Goal: Task Accomplishment & Management: Use online tool/utility

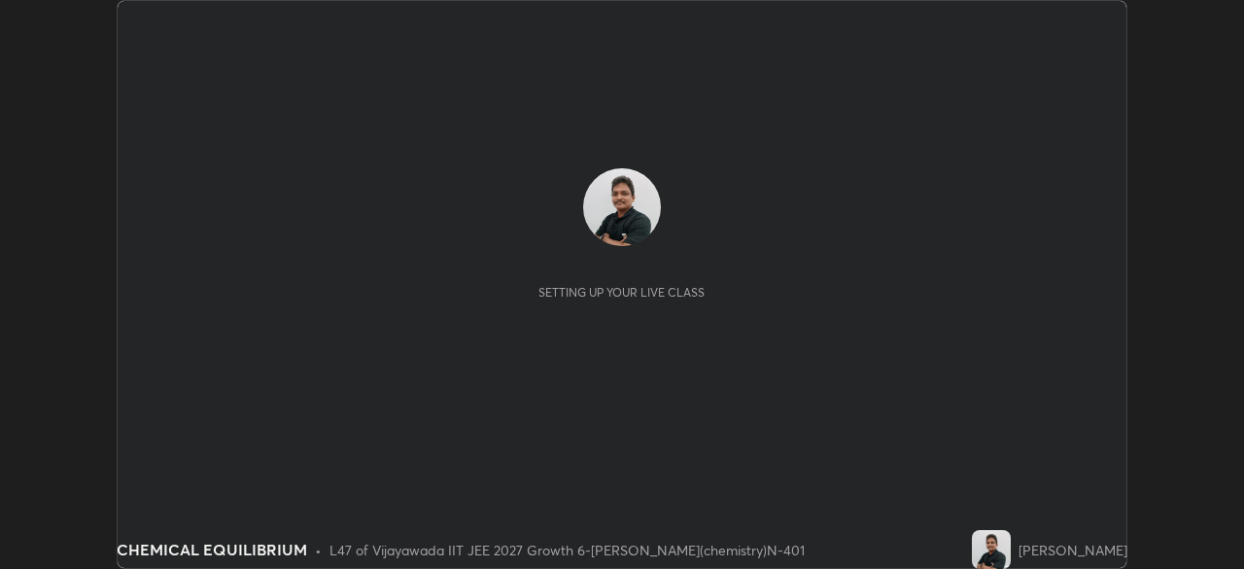
scroll to position [569, 1244]
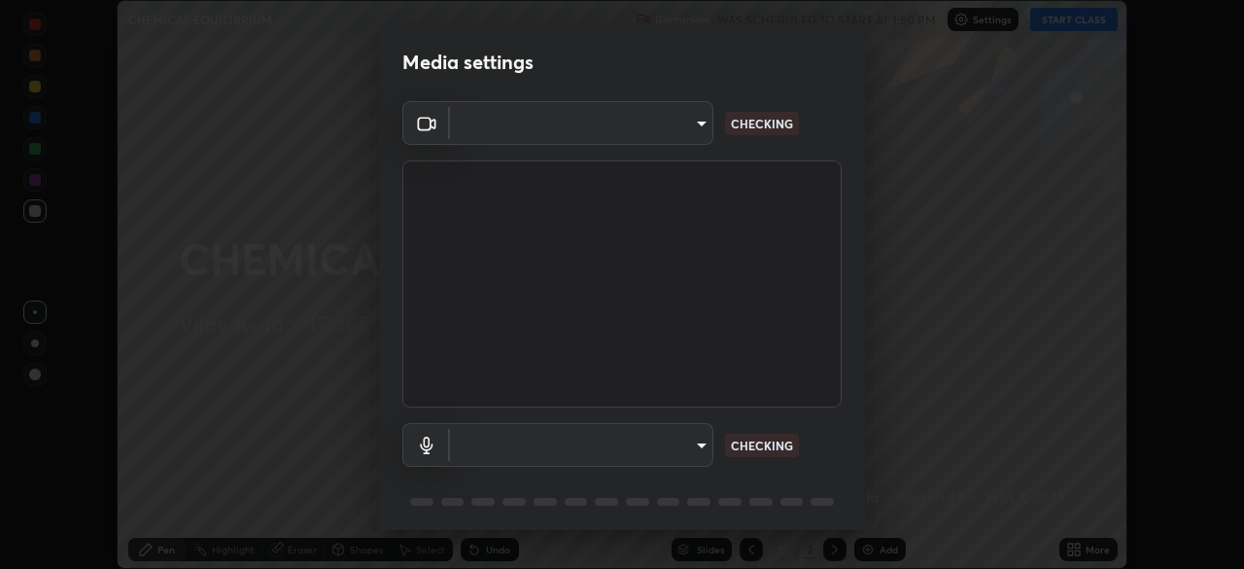
type input "2bd58049f5f114d9ad0fe751a30b8a6aabe45cc0510dad8fe464727eafc46ba8"
click at [676, 451] on body "Erase all CHEMICAL EQUILIBRIUM Recording WAS SCHEDULED TO START AT 1:50 PM Sett…" at bounding box center [622, 284] width 1244 height 569
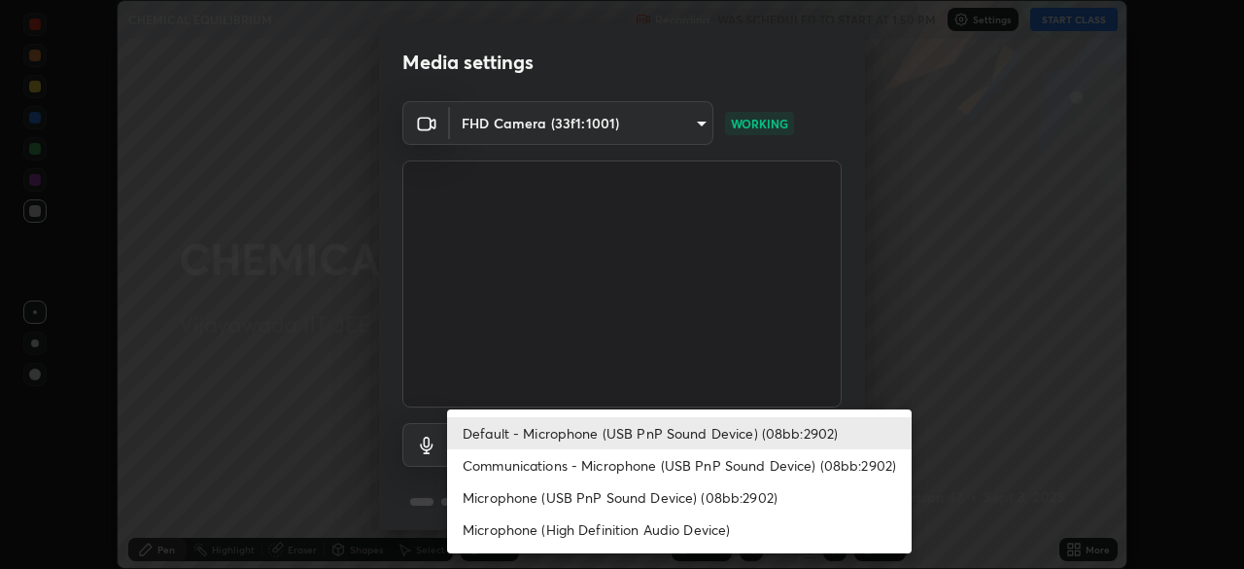
click at [556, 467] on li "Communications - Microphone (USB PnP Sound Device) (08bb:2902)" at bounding box center [679, 465] width 465 height 32
type input "communications"
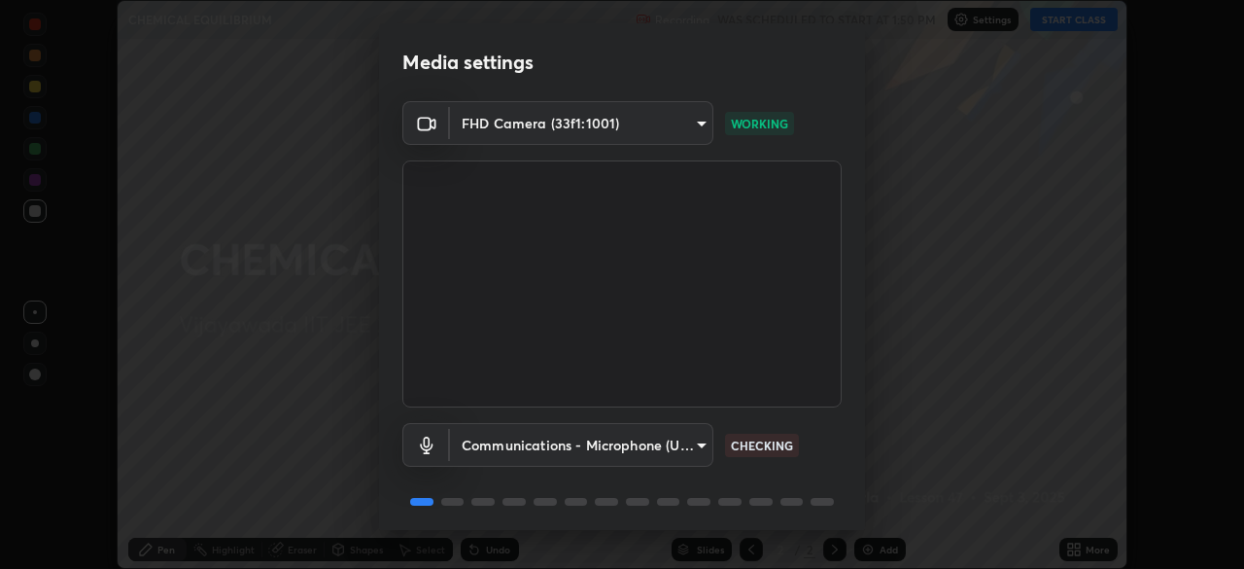
scroll to position [68, 0]
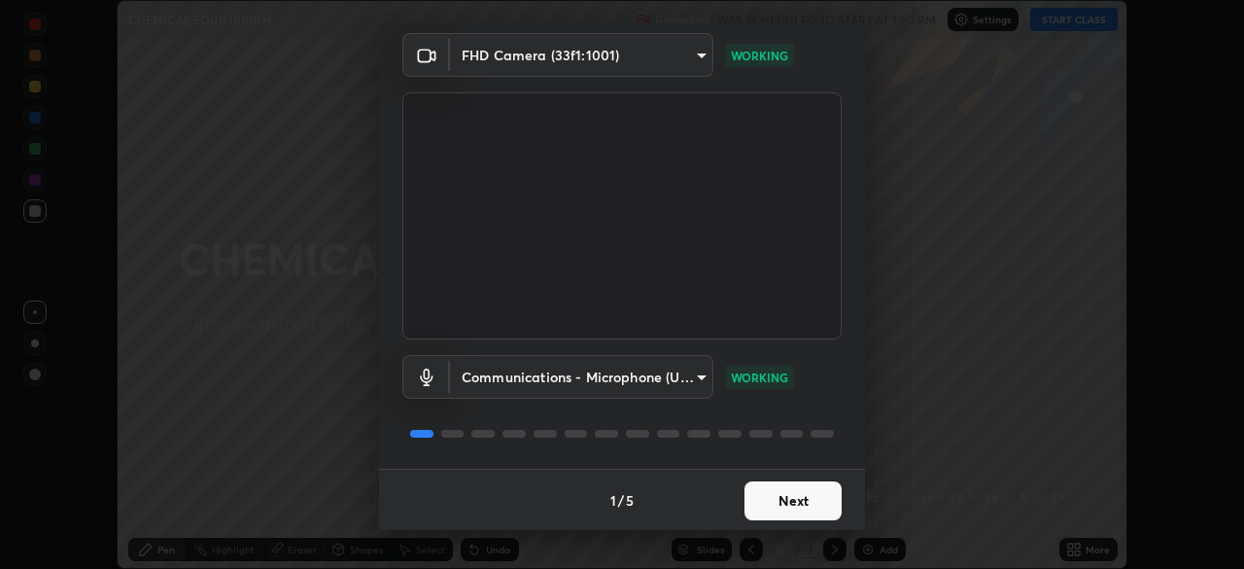
click at [772, 493] on button "Next" at bounding box center [793, 500] width 97 height 39
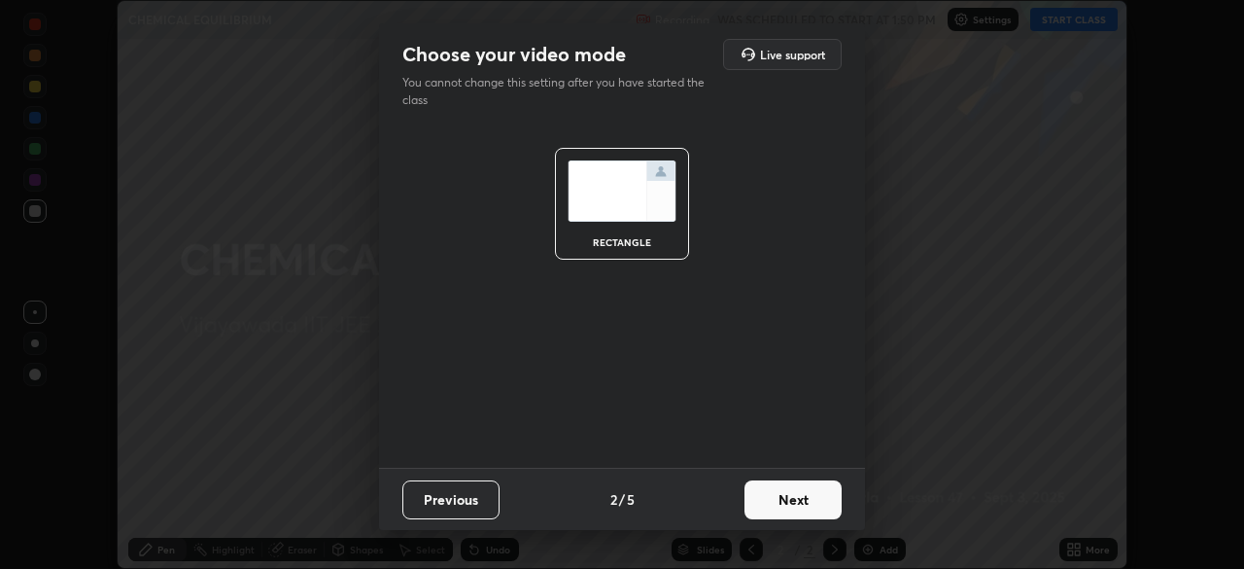
scroll to position [0, 0]
click at [782, 503] on button "Next" at bounding box center [793, 499] width 97 height 39
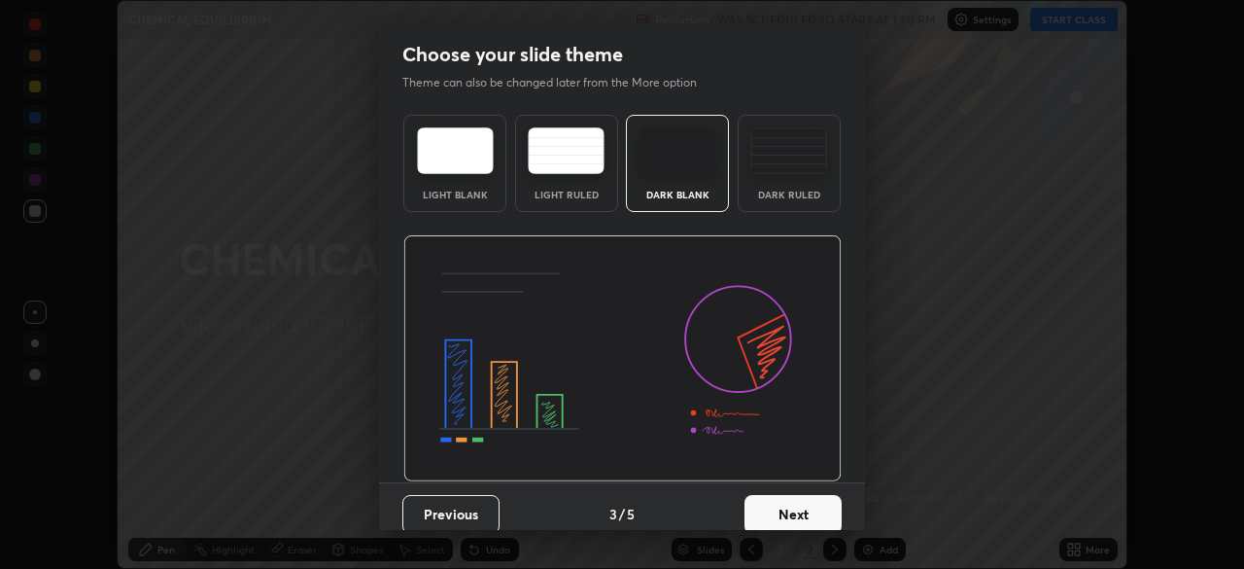
click at [781, 499] on button "Next" at bounding box center [793, 514] width 97 height 39
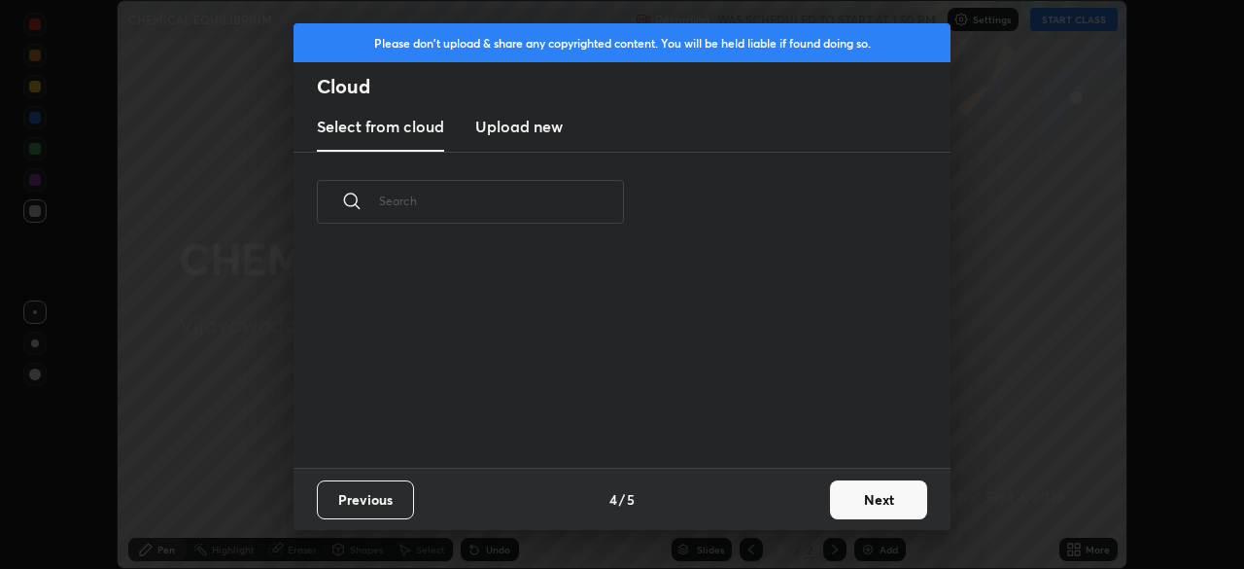
scroll to position [216, 624]
click at [847, 503] on button "Next" at bounding box center [878, 499] width 97 height 39
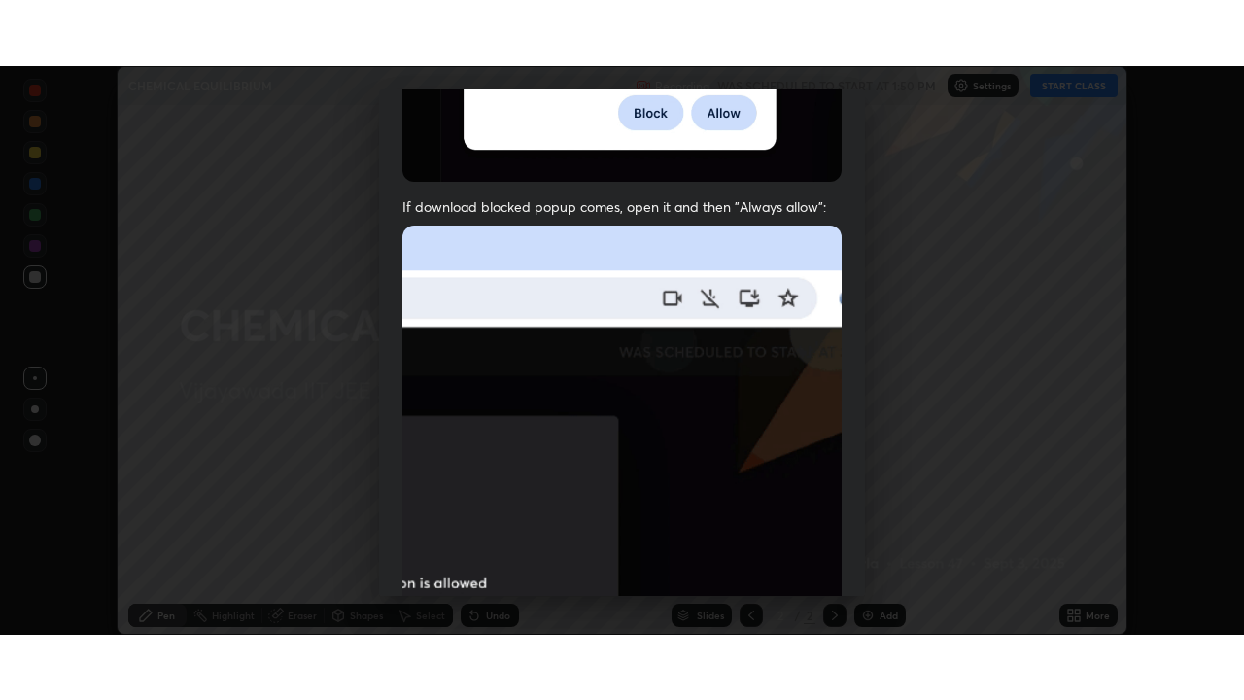
scroll to position [465, 0]
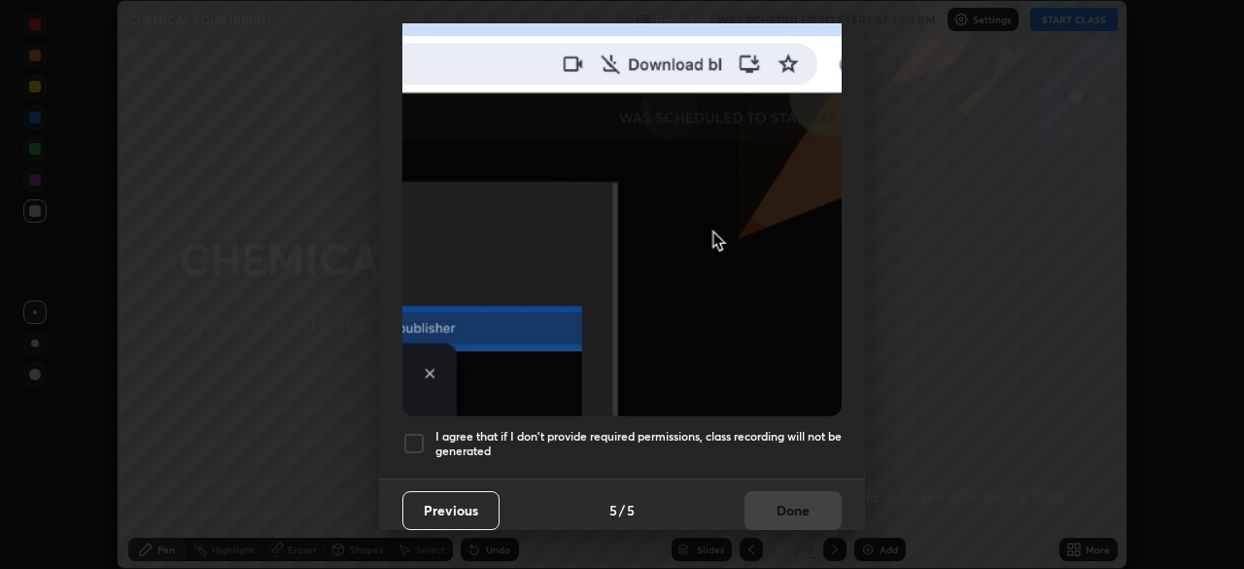
click at [412, 435] on div at bounding box center [413, 443] width 23 height 23
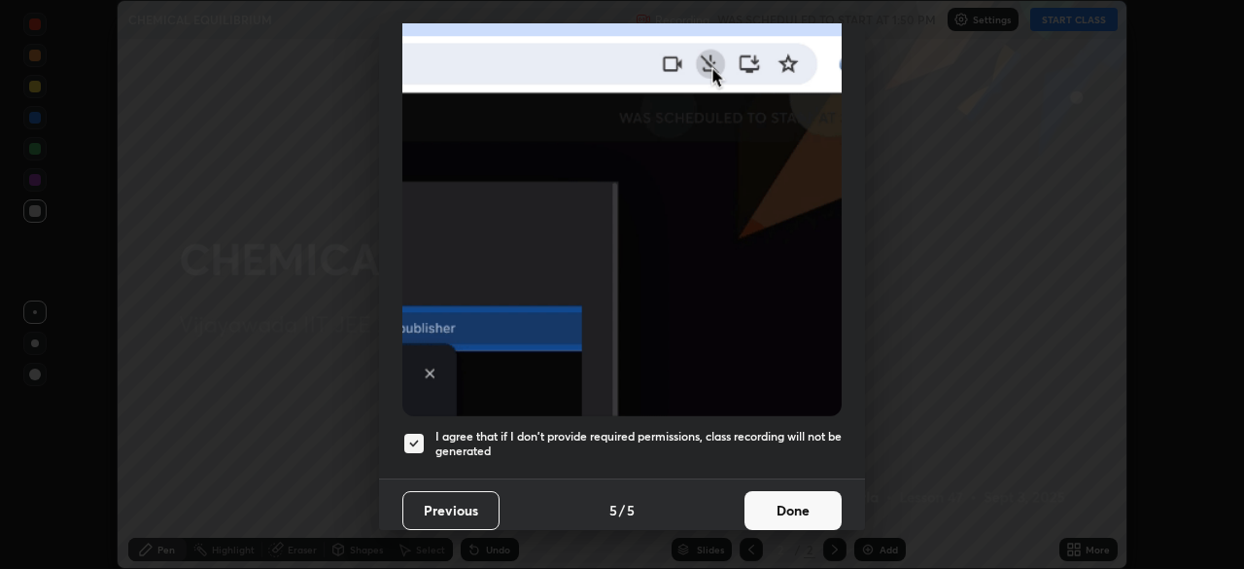
click at [780, 500] on button "Done" at bounding box center [793, 510] width 97 height 39
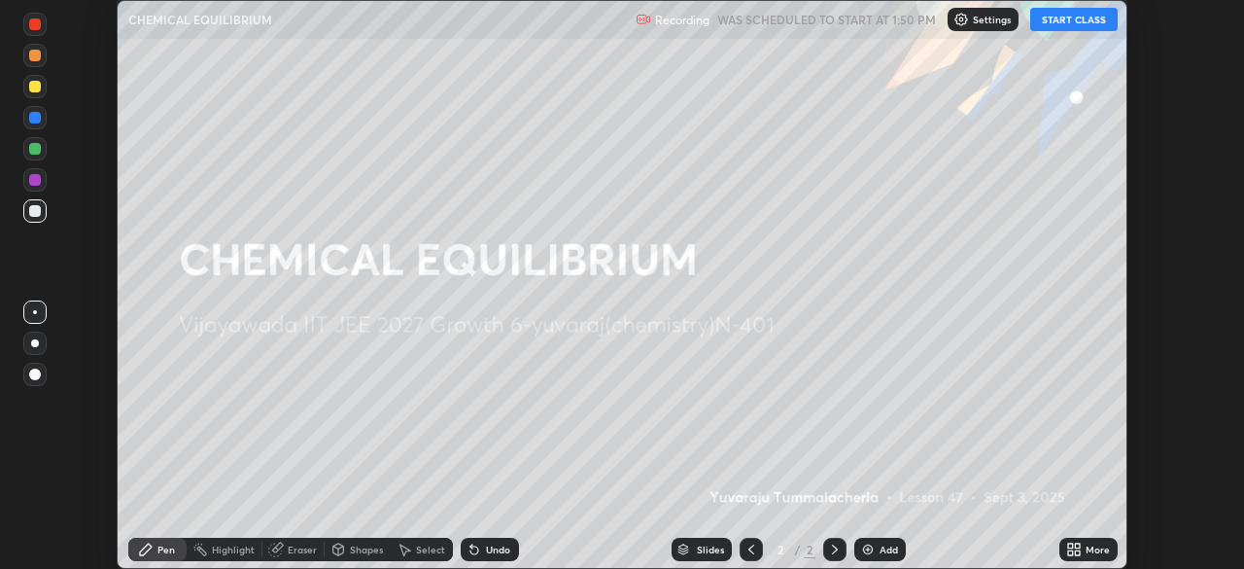
click at [1075, 27] on button "START CLASS" at bounding box center [1073, 19] width 87 height 23
click at [1094, 547] on div "More" at bounding box center [1098, 549] width 24 height 10
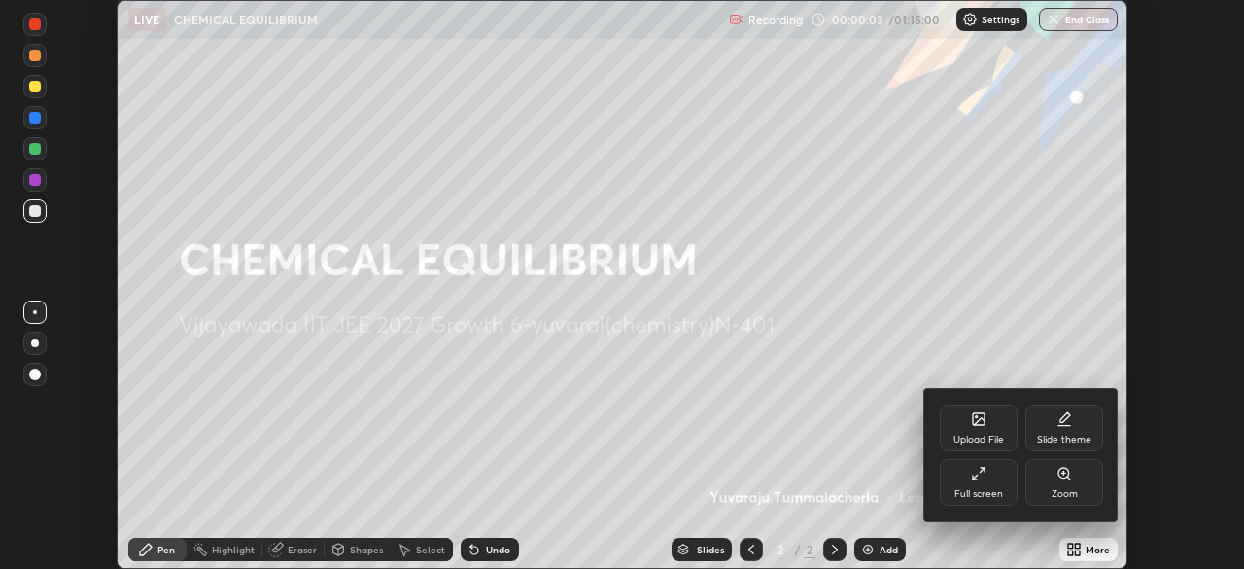
click at [984, 478] on icon at bounding box center [979, 474] width 16 height 16
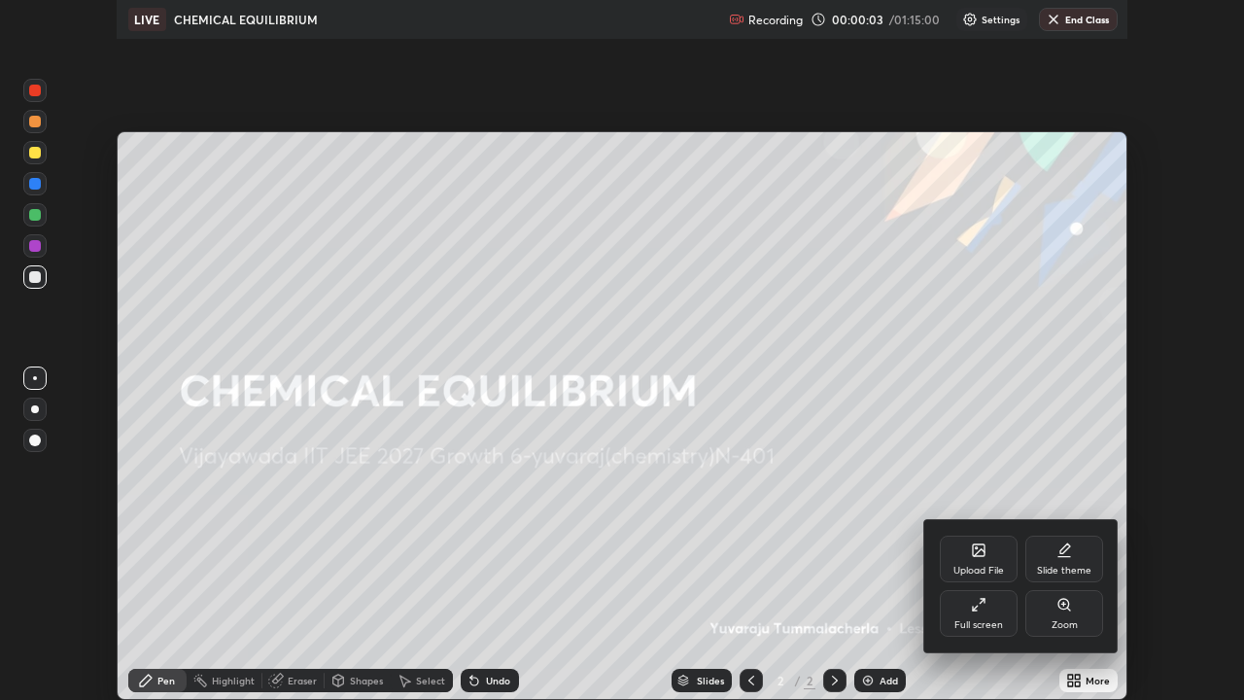
scroll to position [700, 1244]
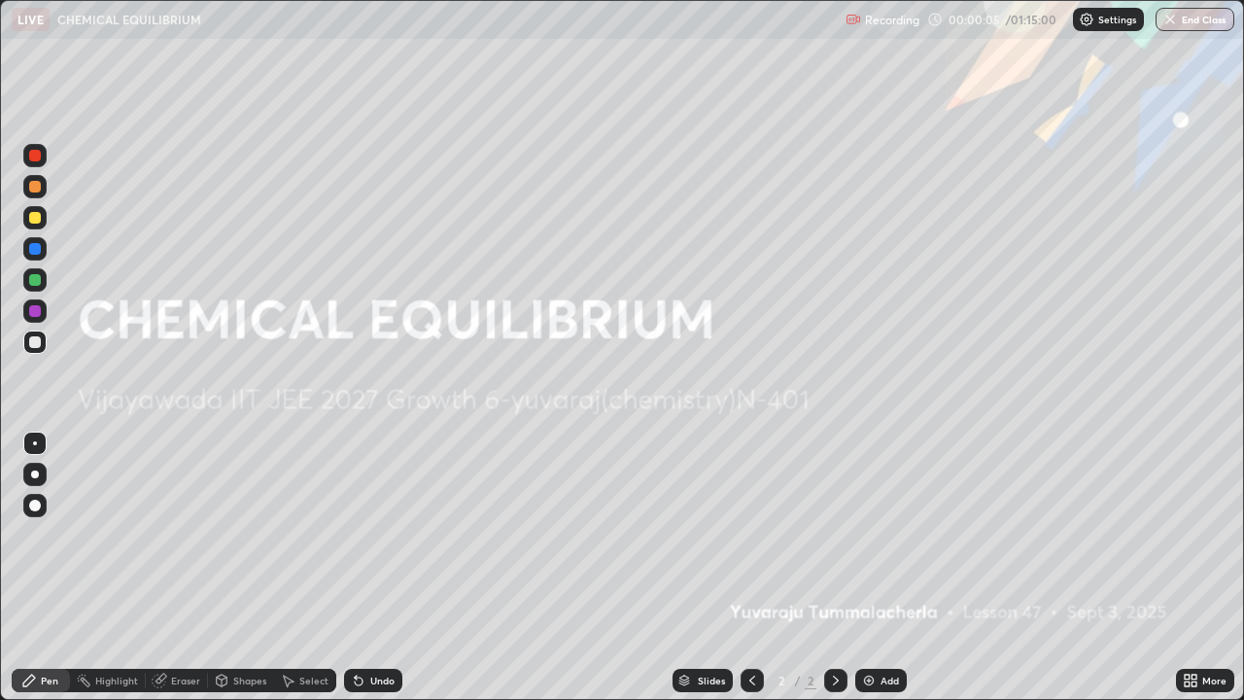
click at [876, 568] on div "Add" at bounding box center [881, 680] width 52 height 23
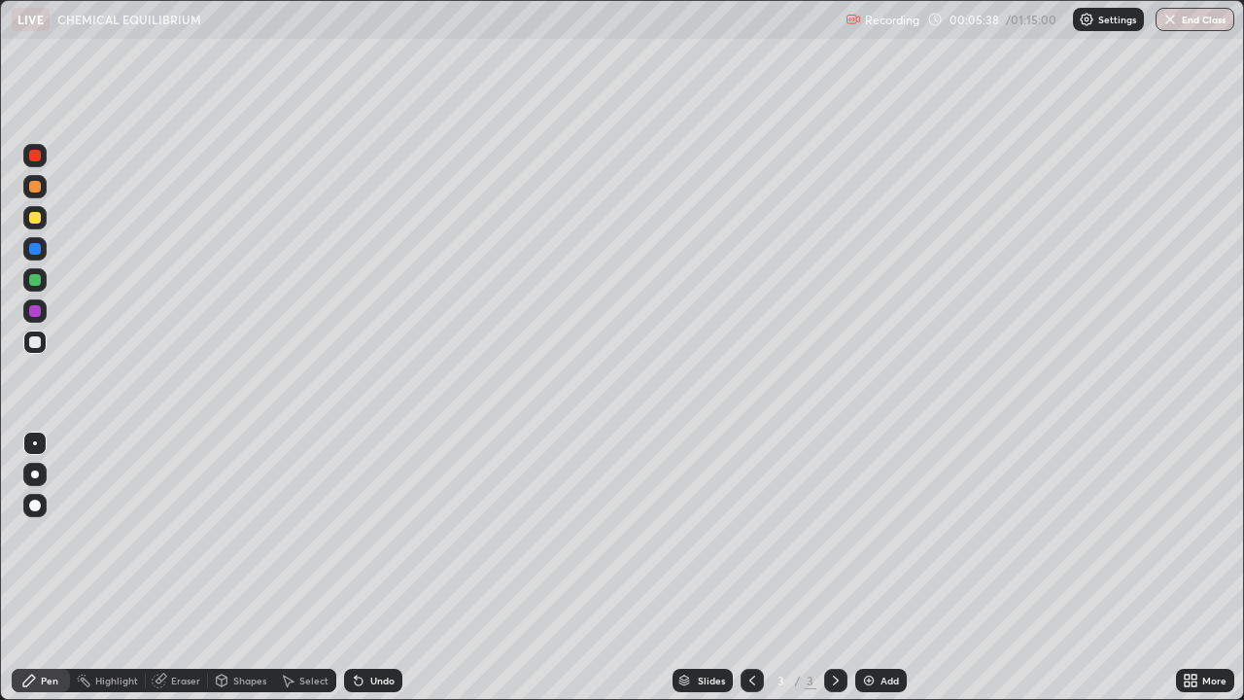
click at [23, 282] on div at bounding box center [34, 279] width 23 height 23
click at [36, 342] on div at bounding box center [35, 342] width 12 height 12
click at [372, 568] on div "Undo" at bounding box center [382, 681] width 24 height 10
click at [370, 568] on div "Undo" at bounding box center [382, 681] width 24 height 10
click at [369, 568] on div "Undo" at bounding box center [373, 680] width 58 height 23
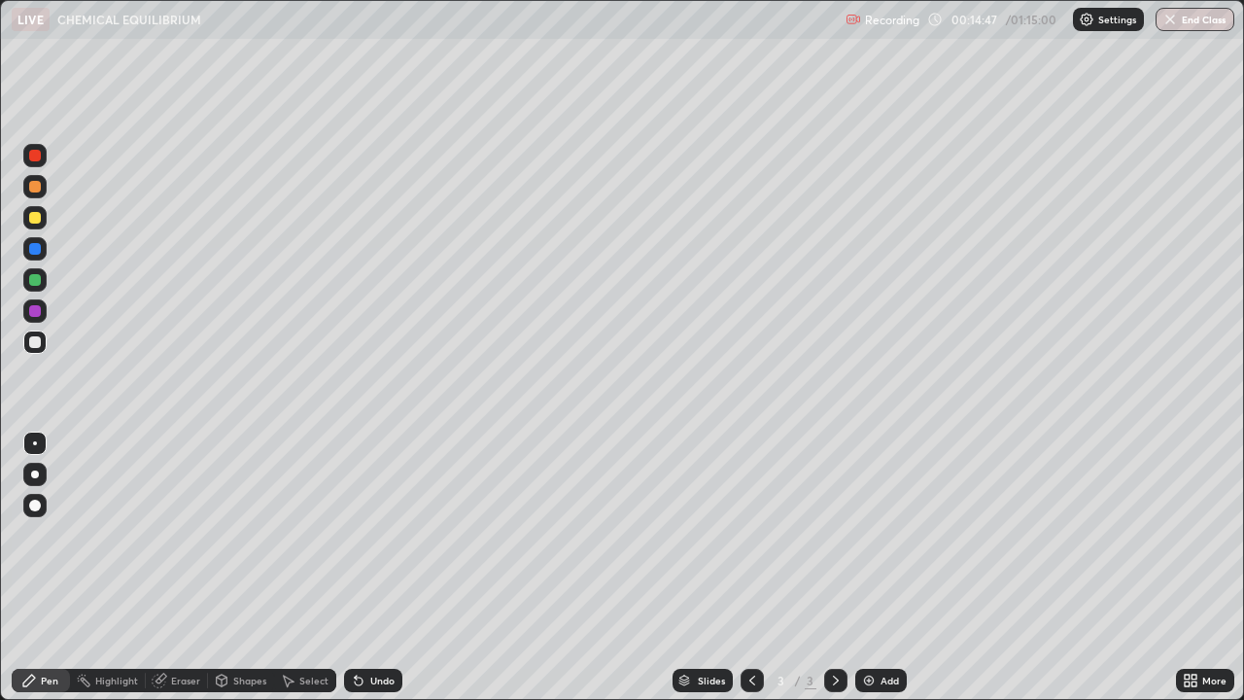
click at [873, 568] on img at bounding box center [869, 681] width 16 height 16
click at [383, 568] on div "Undo" at bounding box center [373, 680] width 58 height 23
click at [375, 568] on div "Undo" at bounding box center [382, 681] width 24 height 10
click at [374, 568] on div "Undo" at bounding box center [382, 681] width 24 height 10
click at [382, 568] on div "Undo" at bounding box center [382, 681] width 24 height 10
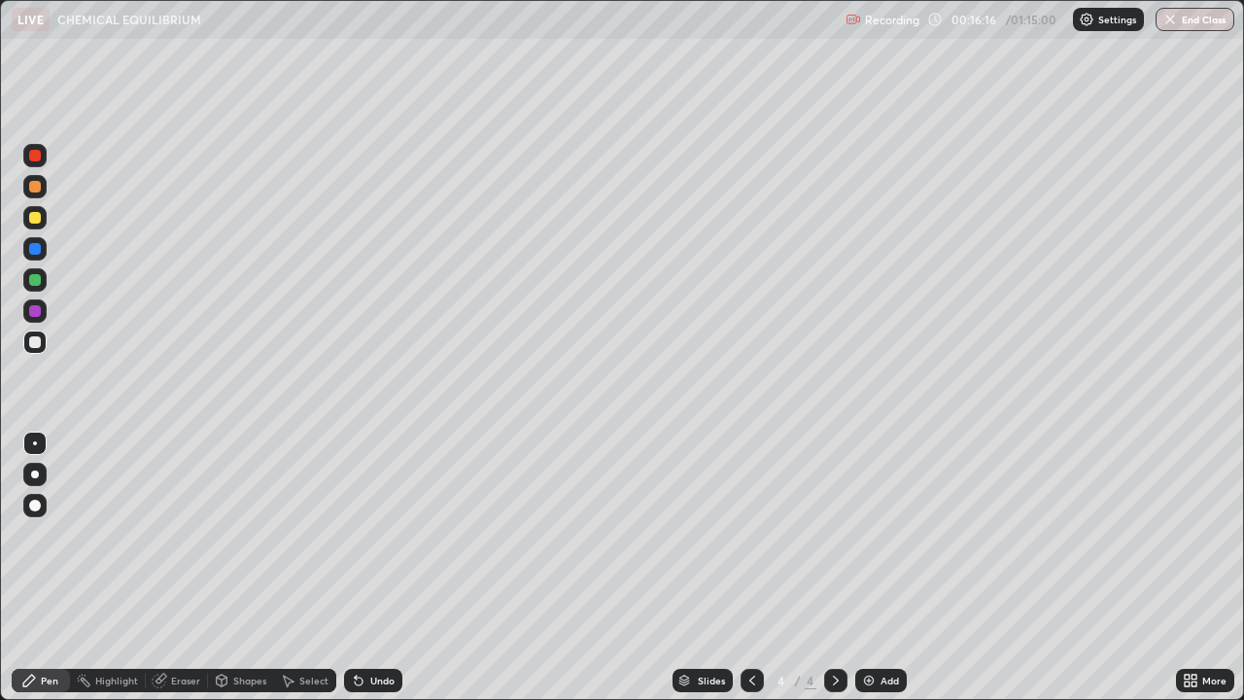
click at [378, 568] on div "Undo" at bounding box center [382, 681] width 24 height 10
click at [381, 568] on div "Undo" at bounding box center [382, 681] width 24 height 10
click at [370, 568] on div "Undo" at bounding box center [382, 681] width 24 height 10
click at [370, 568] on div "Undo" at bounding box center [373, 680] width 58 height 23
click at [370, 568] on div "Undo" at bounding box center [382, 681] width 24 height 10
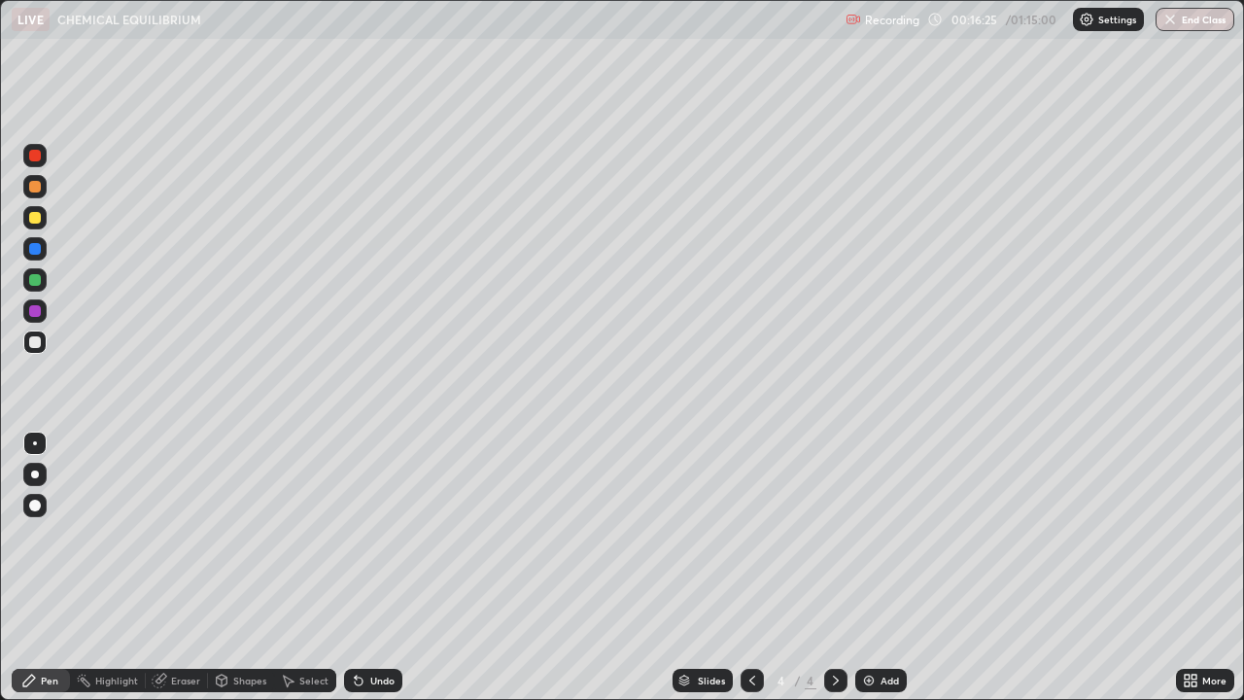
click at [368, 568] on div "Undo" at bounding box center [373, 680] width 58 height 23
click at [364, 568] on div "Undo" at bounding box center [373, 680] width 58 height 23
click at [31, 219] on div at bounding box center [35, 218] width 12 height 12
click at [370, 568] on div "Undo" at bounding box center [382, 681] width 24 height 10
click at [33, 189] on div at bounding box center [35, 187] width 12 height 12
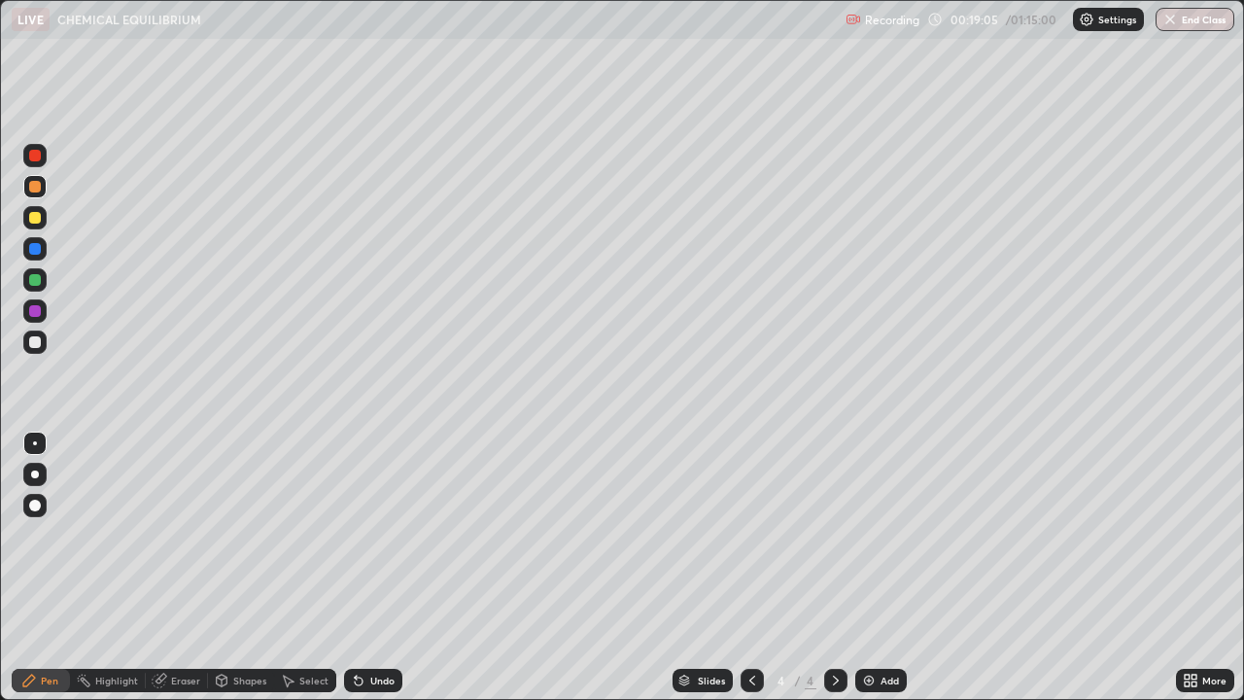
click at [33, 344] on div at bounding box center [35, 342] width 12 height 12
click at [881, 568] on div "Add" at bounding box center [890, 681] width 18 height 10
click at [29, 225] on div at bounding box center [34, 217] width 23 height 23
click at [746, 568] on icon at bounding box center [753, 681] width 16 height 16
click at [751, 568] on icon at bounding box center [753, 681] width 16 height 16
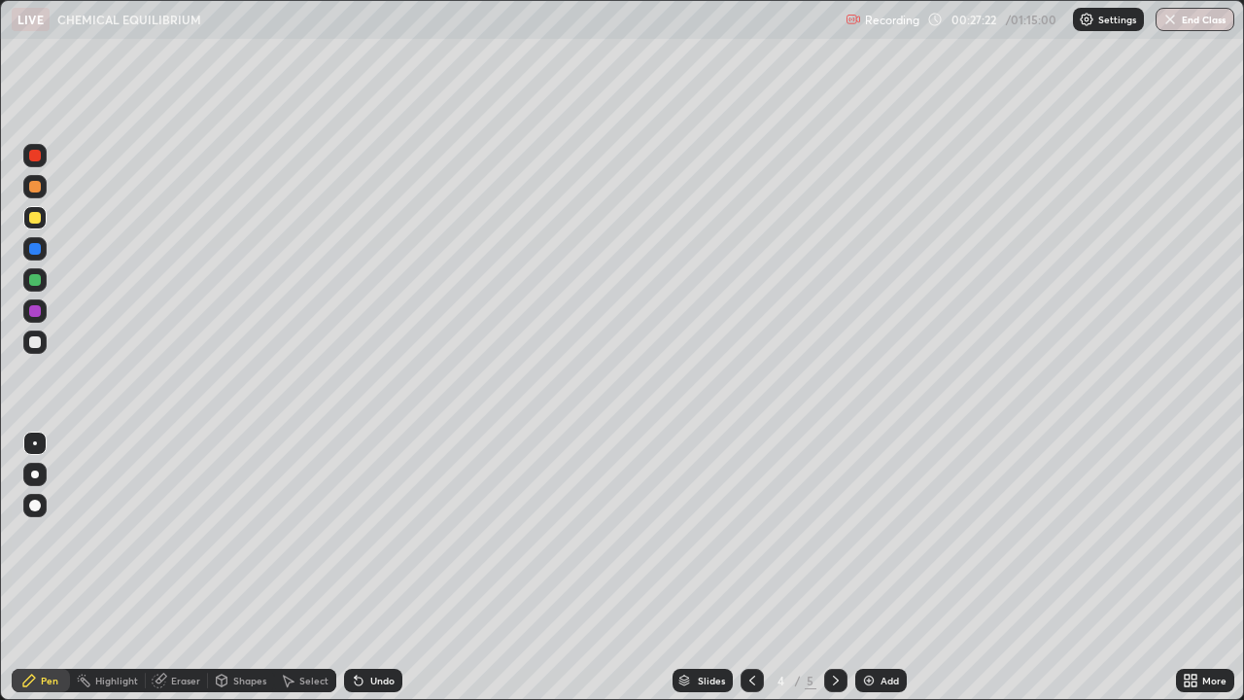
click at [752, 568] on icon at bounding box center [753, 681] width 16 height 16
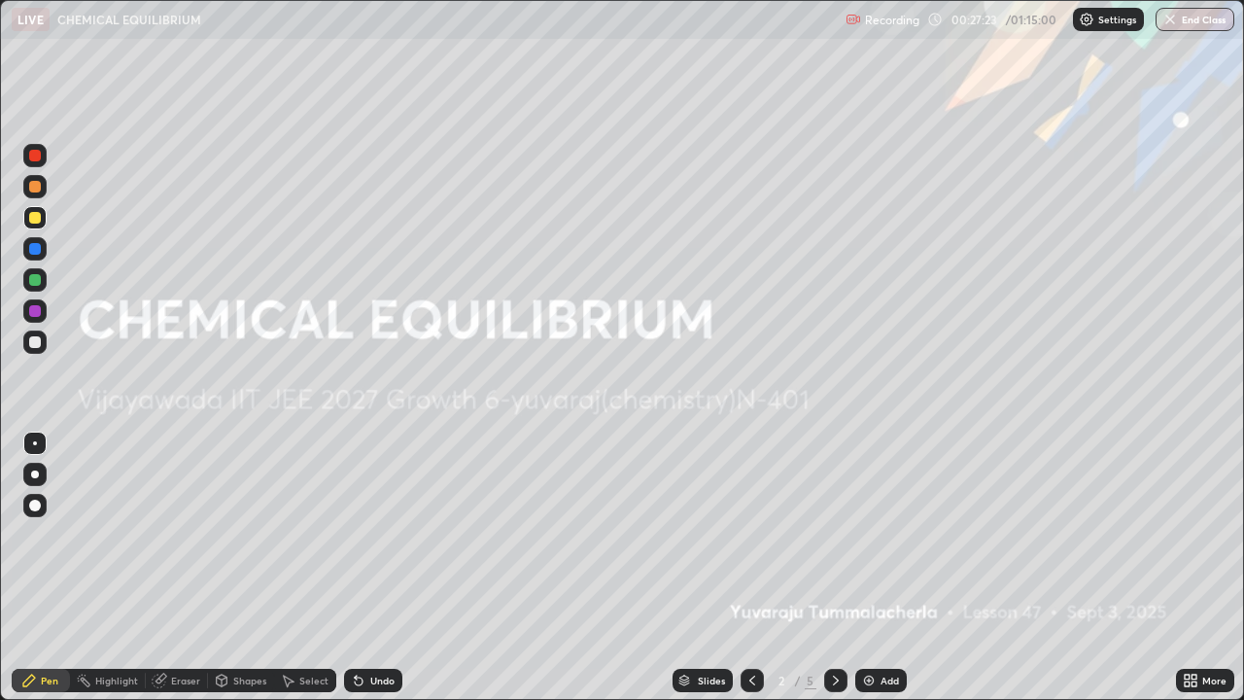
click at [832, 568] on icon at bounding box center [836, 681] width 16 height 16
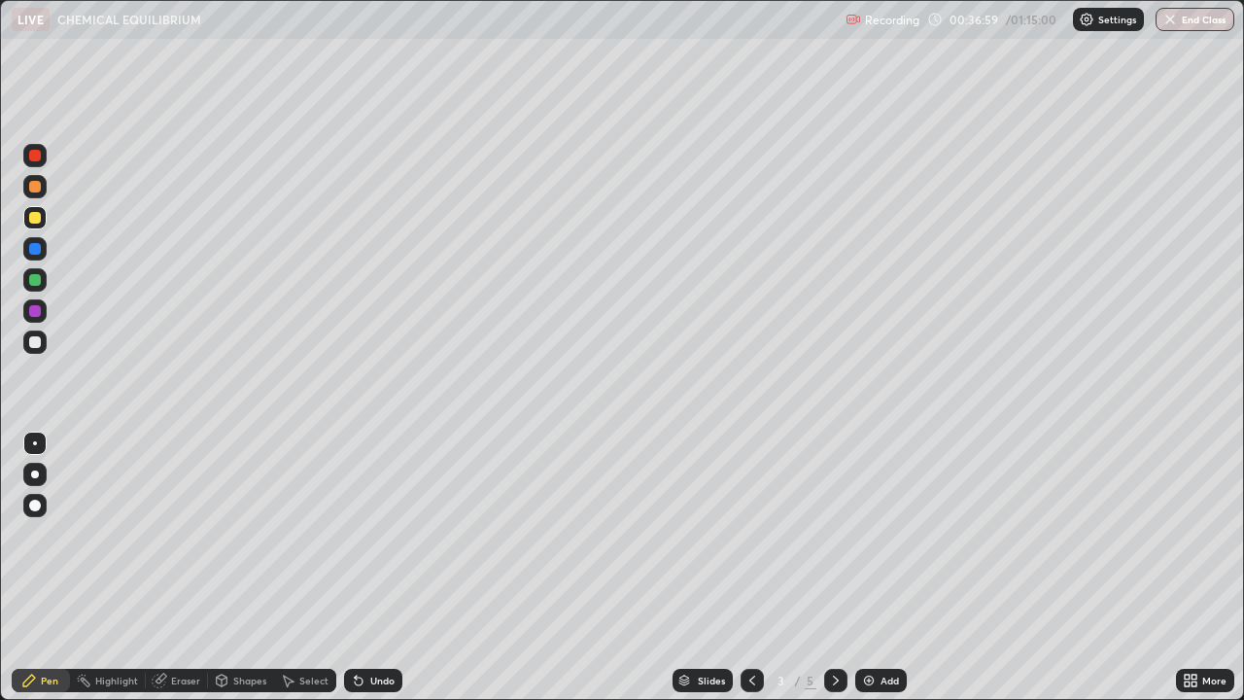
click at [833, 568] on icon at bounding box center [836, 681] width 6 height 10
click at [830, 568] on icon at bounding box center [836, 681] width 16 height 16
click at [878, 568] on div "Add" at bounding box center [881, 680] width 52 height 23
click at [364, 568] on div "Undo" at bounding box center [373, 680] width 58 height 23
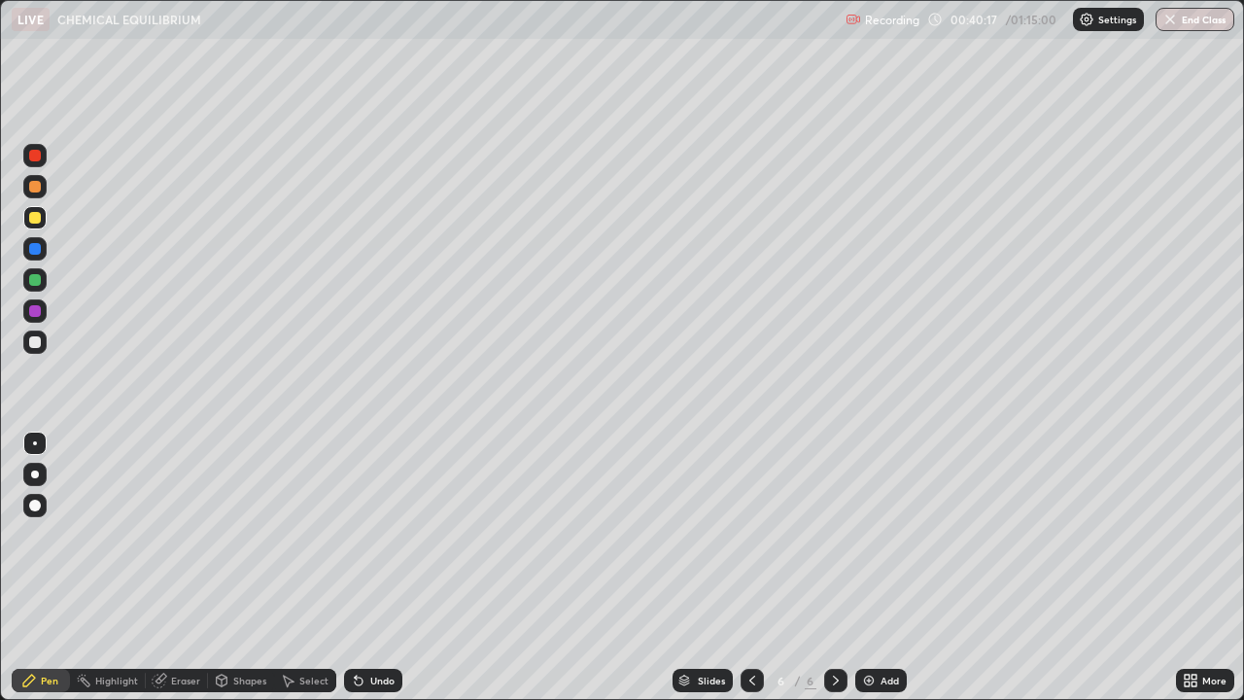
click at [377, 568] on div "Undo" at bounding box center [382, 681] width 24 height 10
click at [378, 568] on div "Undo" at bounding box center [382, 681] width 24 height 10
click at [375, 568] on div "Undo" at bounding box center [373, 680] width 58 height 23
click at [378, 568] on div "Undo" at bounding box center [382, 681] width 24 height 10
click at [375, 568] on div "Undo" at bounding box center [373, 680] width 58 height 23
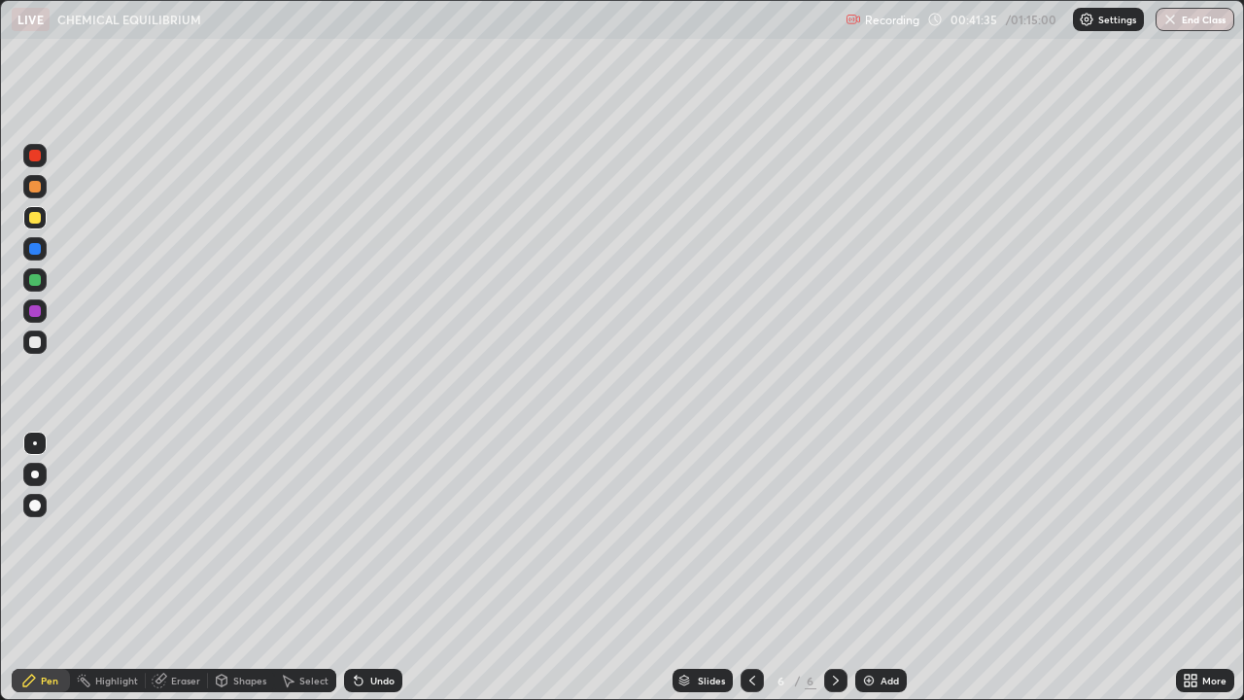
click at [383, 568] on div "Undo" at bounding box center [382, 681] width 24 height 10
click at [379, 568] on div "Undo" at bounding box center [382, 681] width 24 height 10
click at [31, 341] on div at bounding box center [35, 342] width 12 height 12
click at [749, 568] on icon at bounding box center [753, 681] width 16 height 16
click at [750, 568] on icon at bounding box center [753, 681] width 16 height 16
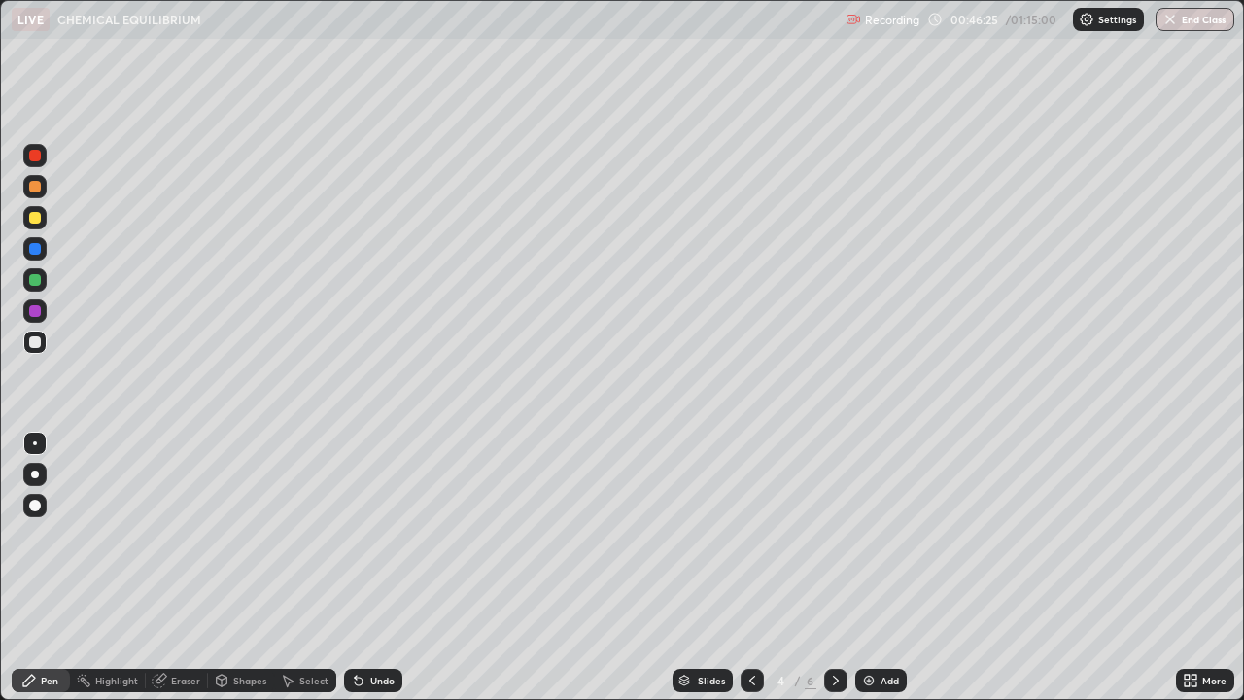
click at [741, 568] on div at bounding box center [752, 680] width 23 height 23
click at [833, 568] on icon at bounding box center [836, 681] width 6 height 10
click at [833, 568] on icon at bounding box center [836, 681] width 16 height 16
click at [833, 568] on icon at bounding box center [836, 681] width 6 height 10
click at [833, 568] on icon at bounding box center [836, 681] width 16 height 16
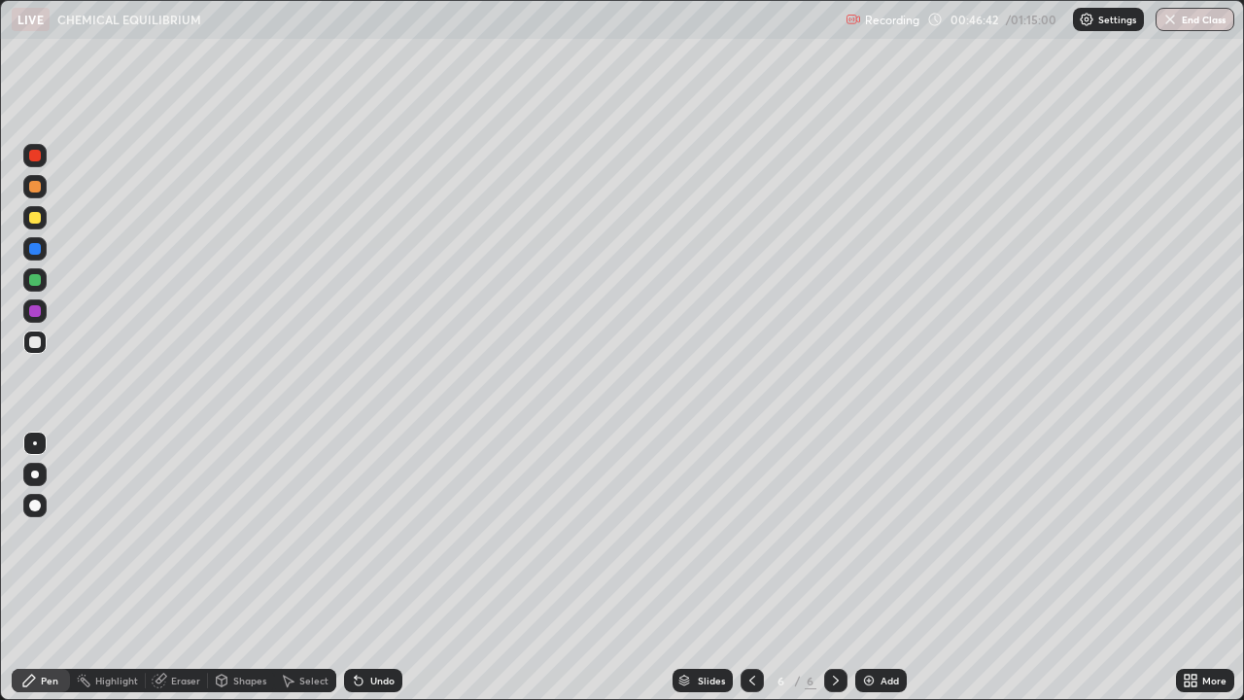
click at [830, 568] on icon at bounding box center [836, 681] width 16 height 16
click at [875, 568] on div "Add" at bounding box center [881, 680] width 52 height 23
click at [869, 568] on img at bounding box center [869, 681] width 16 height 16
click at [747, 568] on icon at bounding box center [753, 681] width 16 height 16
click at [43, 219] on div at bounding box center [34, 217] width 23 height 23
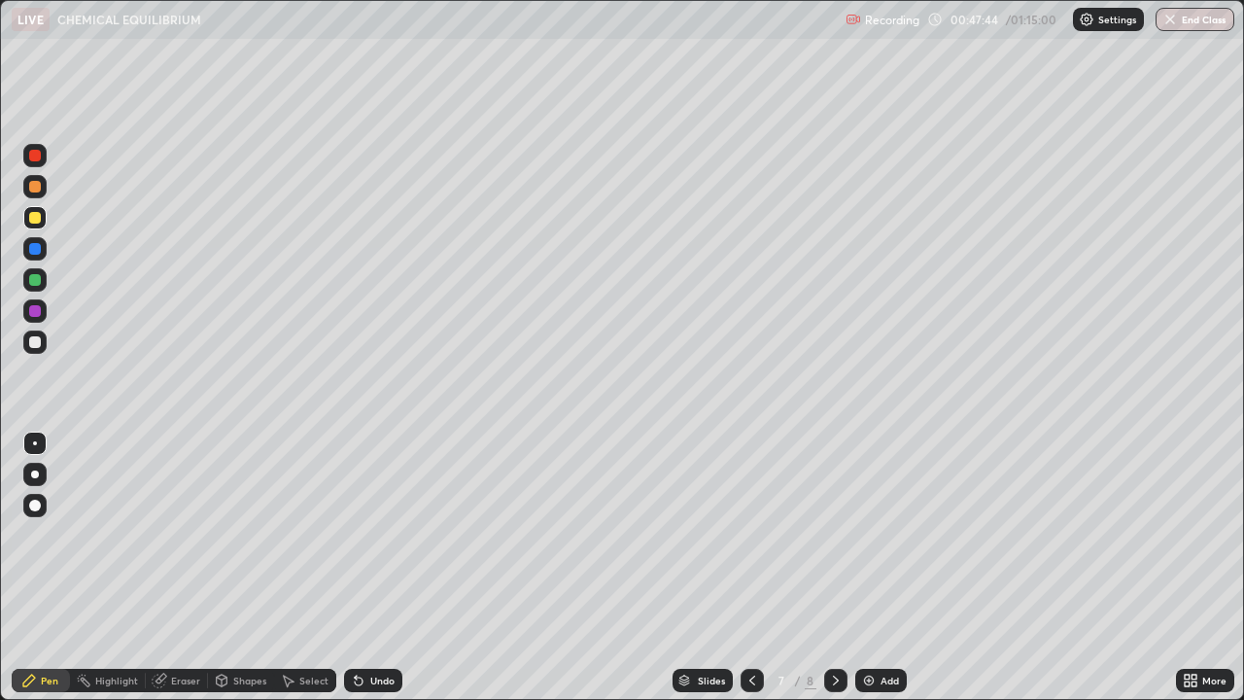
click at [371, 568] on div "Undo" at bounding box center [373, 680] width 58 height 23
click at [364, 568] on div "Undo" at bounding box center [373, 680] width 58 height 23
click at [363, 568] on icon at bounding box center [359, 681] width 16 height 16
click at [362, 568] on icon at bounding box center [359, 681] width 16 height 16
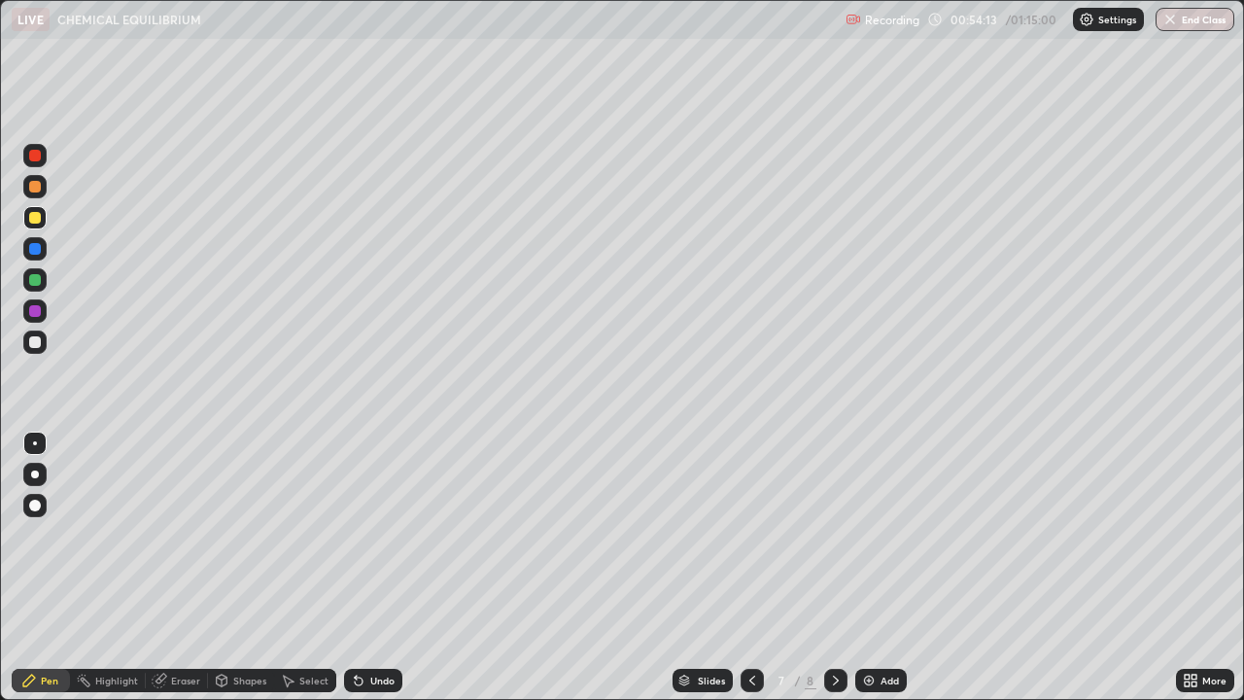
click at [362, 568] on icon at bounding box center [359, 681] width 16 height 16
click at [360, 568] on icon at bounding box center [359, 681] width 8 height 8
click at [33, 279] on div at bounding box center [35, 280] width 12 height 12
click at [362, 568] on icon at bounding box center [359, 681] width 16 height 16
click at [355, 568] on icon at bounding box center [356, 677] width 2 height 2
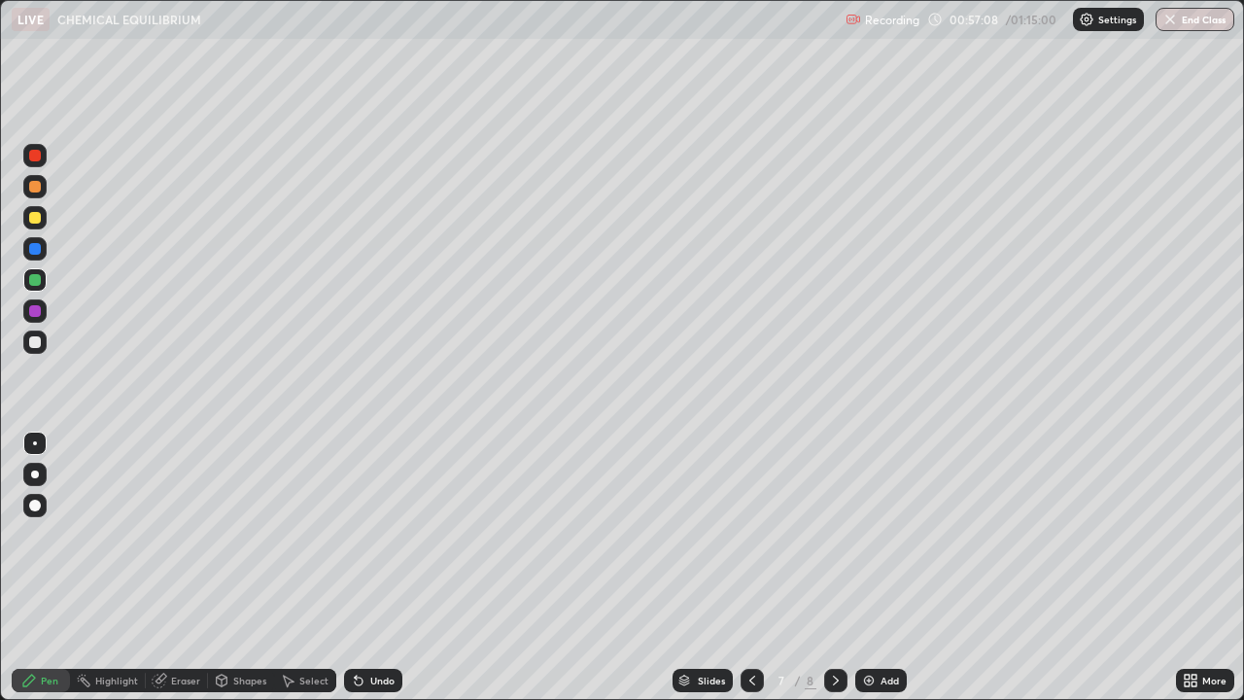
click at [834, 568] on icon at bounding box center [836, 681] width 16 height 16
click at [35, 340] on div at bounding box center [35, 342] width 12 height 12
click at [375, 568] on div "Undo" at bounding box center [373, 680] width 58 height 23
click at [383, 568] on div "Undo" at bounding box center [382, 681] width 24 height 10
click at [373, 568] on div "Undo" at bounding box center [382, 681] width 24 height 10
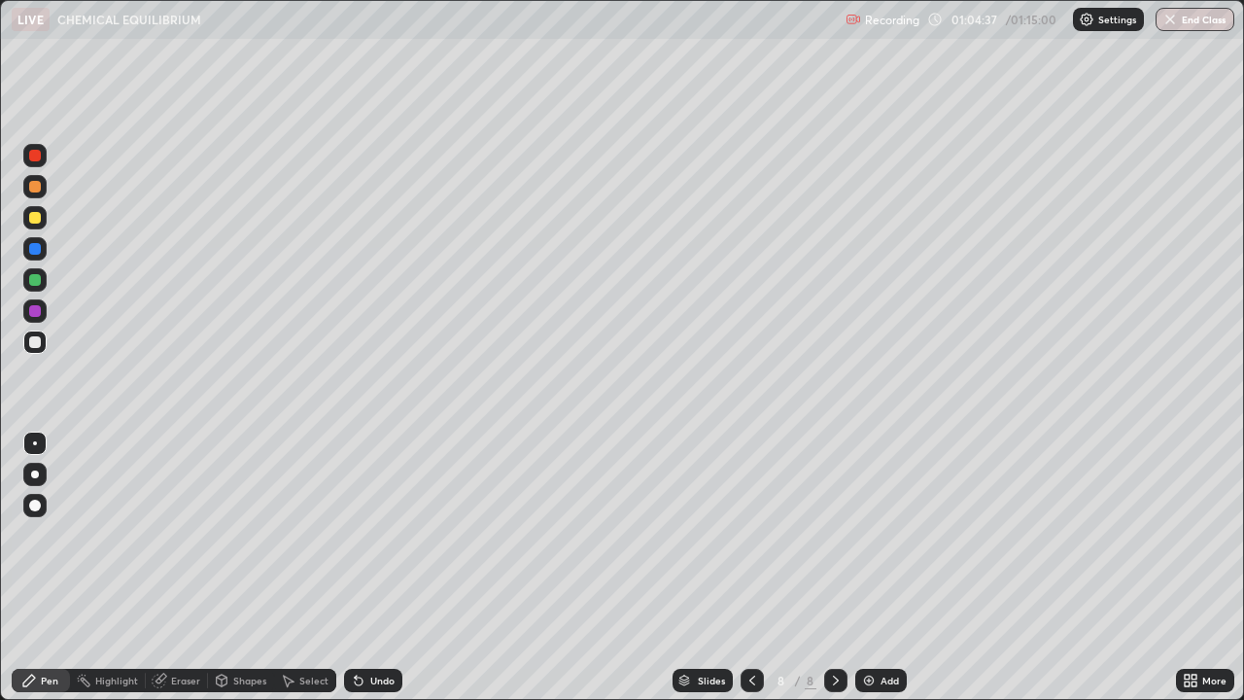
click at [875, 568] on div "Add" at bounding box center [881, 680] width 52 height 23
click at [748, 568] on icon at bounding box center [753, 681] width 16 height 16
click at [36, 220] on div at bounding box center [35, 218] width 12 height 12
click at [836, 568] on icon at bounding box center [836, 681] width 16 height 16
click at [379, 568] on div "Undo" at bounding box center [382, 681] width 24 height 10
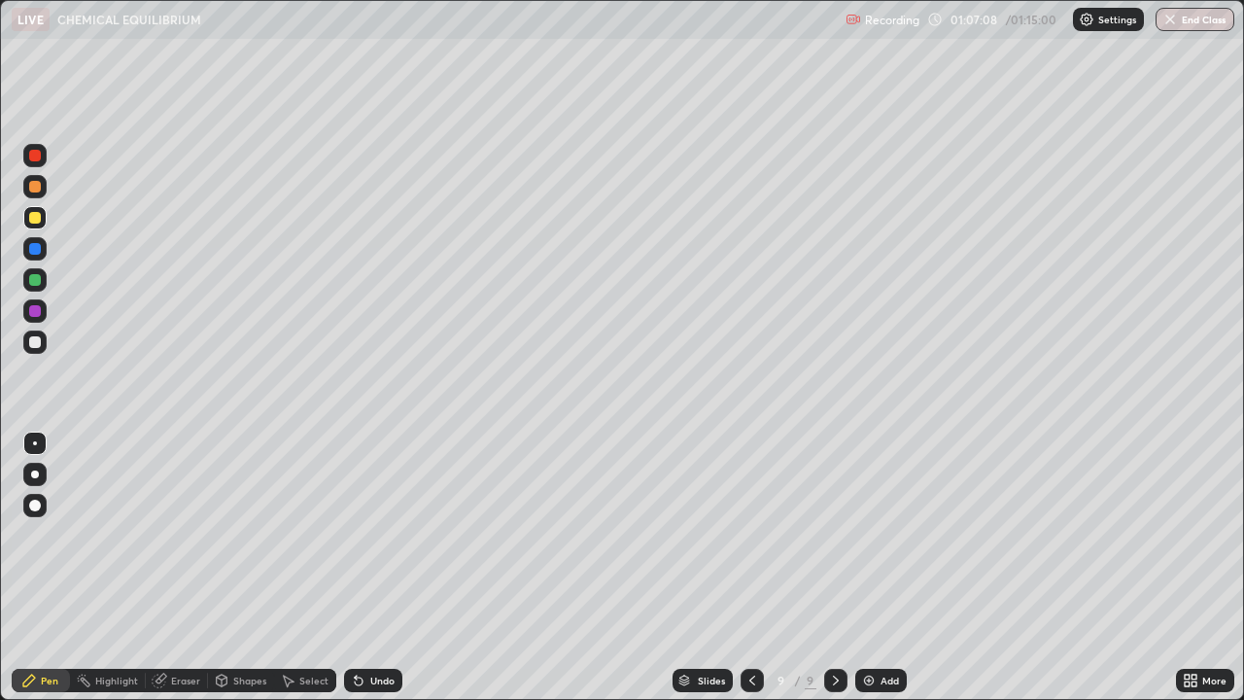
click at [385, 568] on div "Undo" at bounding box center [382, 681] width 24 height 10
click at [375, 568] on div "Undo" at bounding box center [382, 681] width 24 height 10
click at [373, 568] on div "Undo" at bounding box center [373, 680] width 58 height 23
click at [368, 568] on div "Undo" at bounding box center [373, 680] width 58 height 23
click at [370, 568] on div "Undo" at bounding box center [373, 680] width 58 height 23
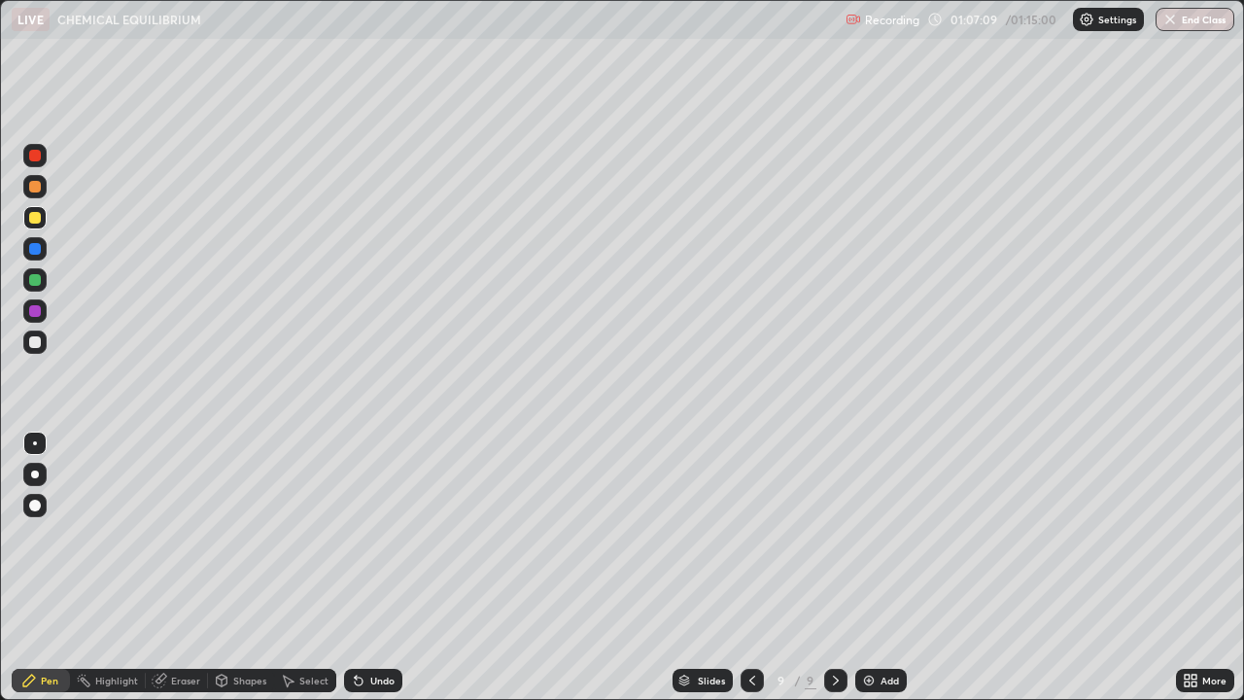
click at [368, 568] on div "Undo" at bounding box center [373, 680] width 58 height 23
click at [362, 568] on div "Undo" at bounding box center [373, 680] width 58 height 23
click at [378, 568] on div "Undo" at bounding box center [382, 681] width 24 height 10
click at [377, 568] on div "Undo" at bounding box center [373, 680] width 58 height 23
click at [877, 568] on div "Add" at bounding box center [881, 680] width 52 height 23
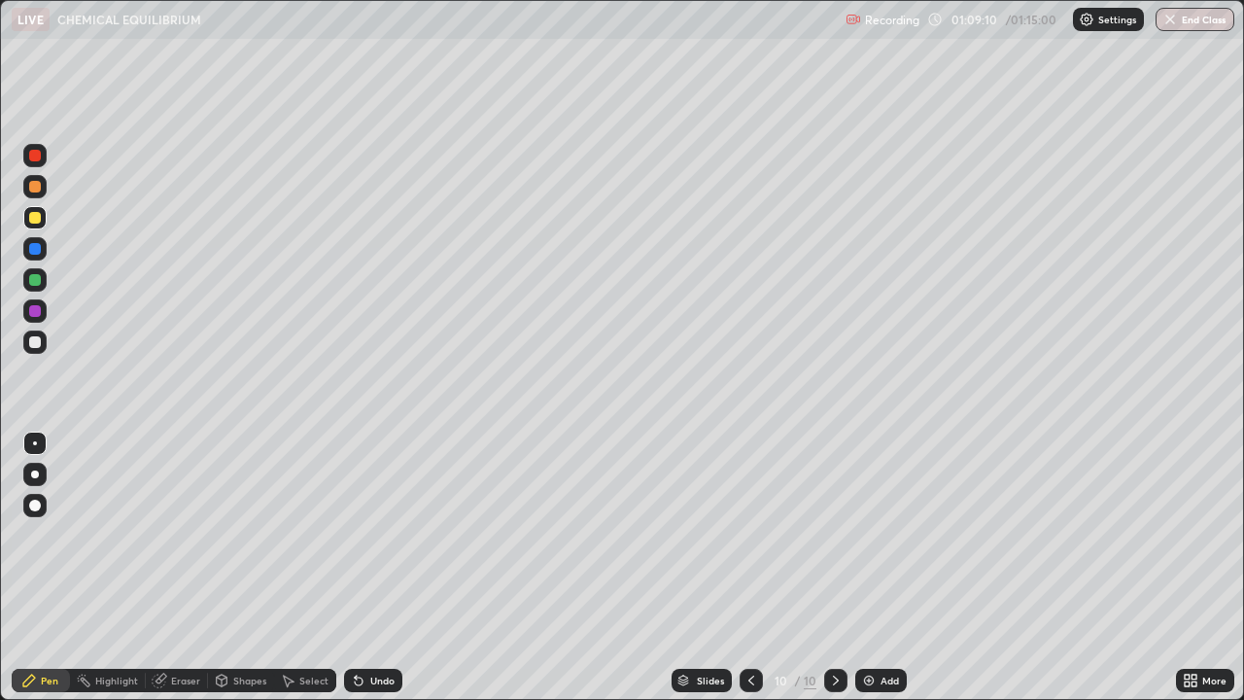
click at [39, 216] on div at bounding box center [35, 218] width 12 height 12
click at [351, 568] on div "Undo" at bounding box center [369, 680] width 66 height 39
click at [985, 23] on div "01:10:04" at bounding box center [976, 20] width 54 height 12
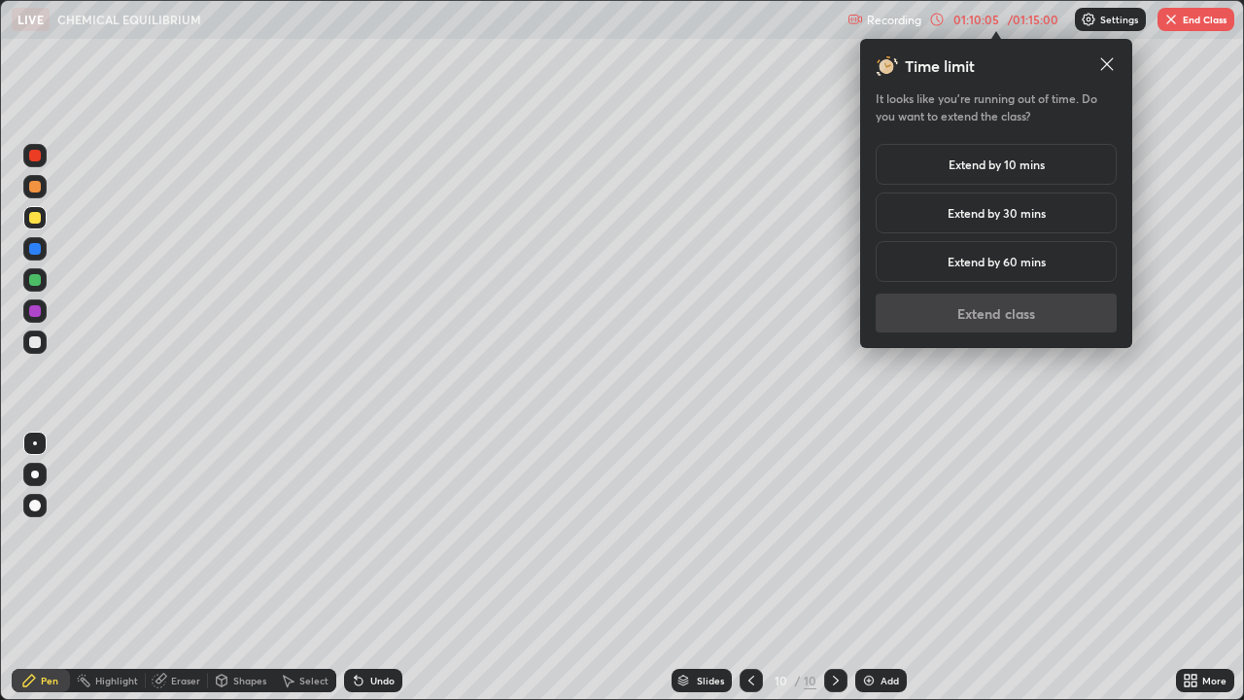
click at [993, 169] on h5 "Extend by 10 mins" at bounding box center [997, 164] width 96 height 17
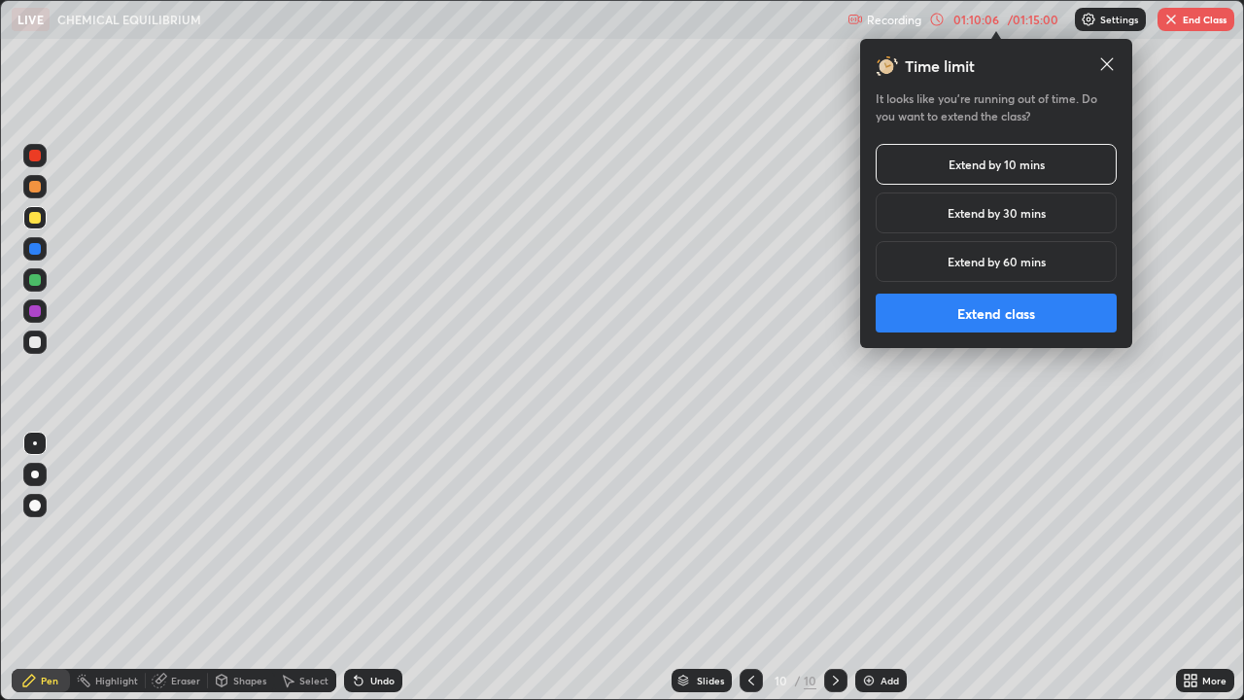
click at [970, 168] on h5 "Extend by 10 mins" at bounding box center [997, 164] width 96 height 17
click at [983, 309] on button "Extend class" at bounding box center [996, 313] width 241 height 39
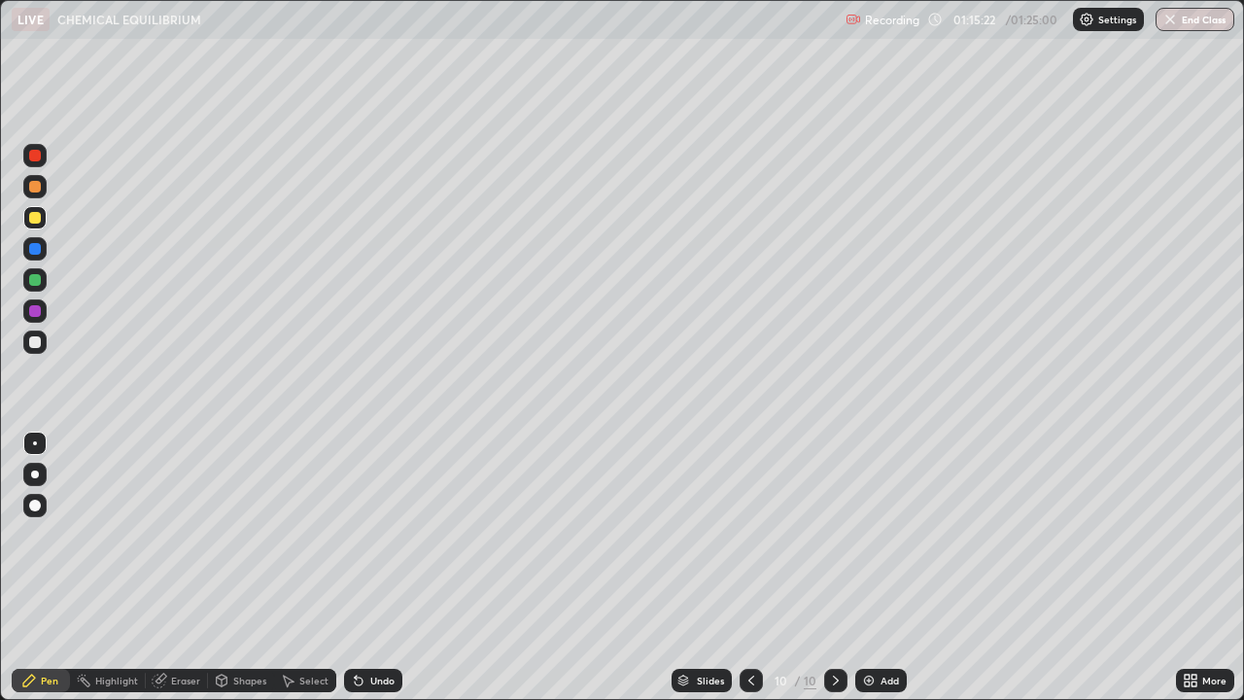
click at [1201, 22] on button "End Class" at bounding box center [1195, 19] width 79 height 23
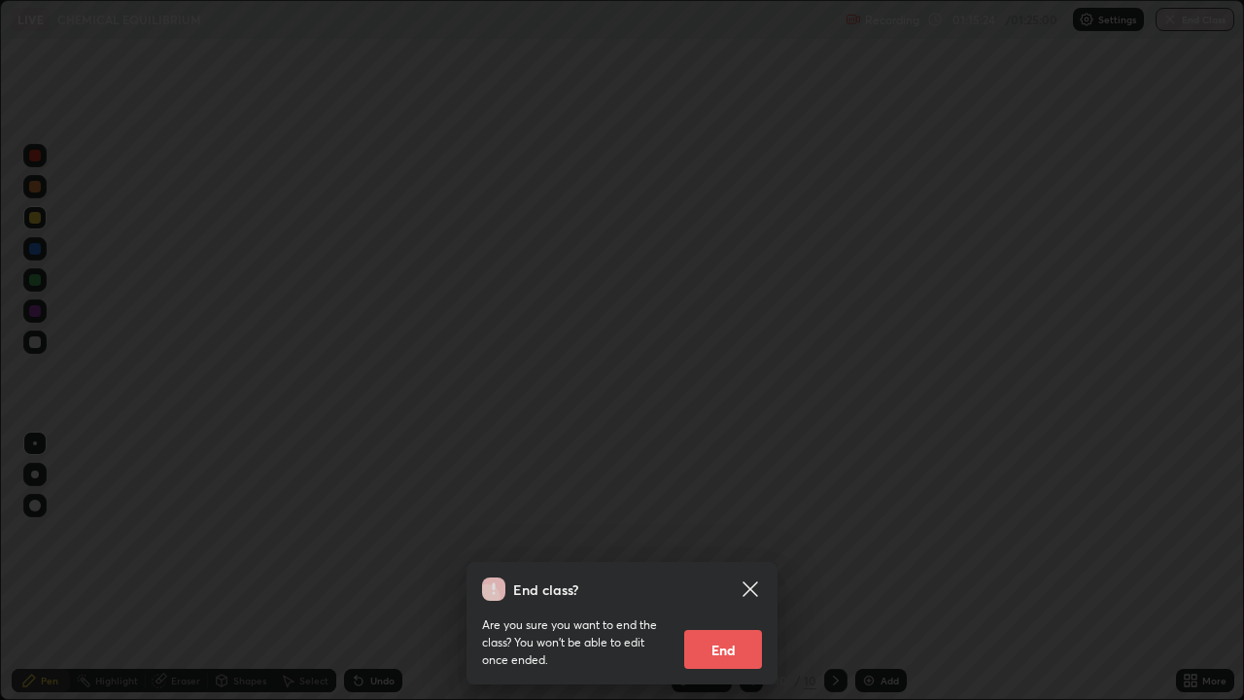
click at [725, 568] on button "End" at bounding box center [723, 649] width 78 height 39
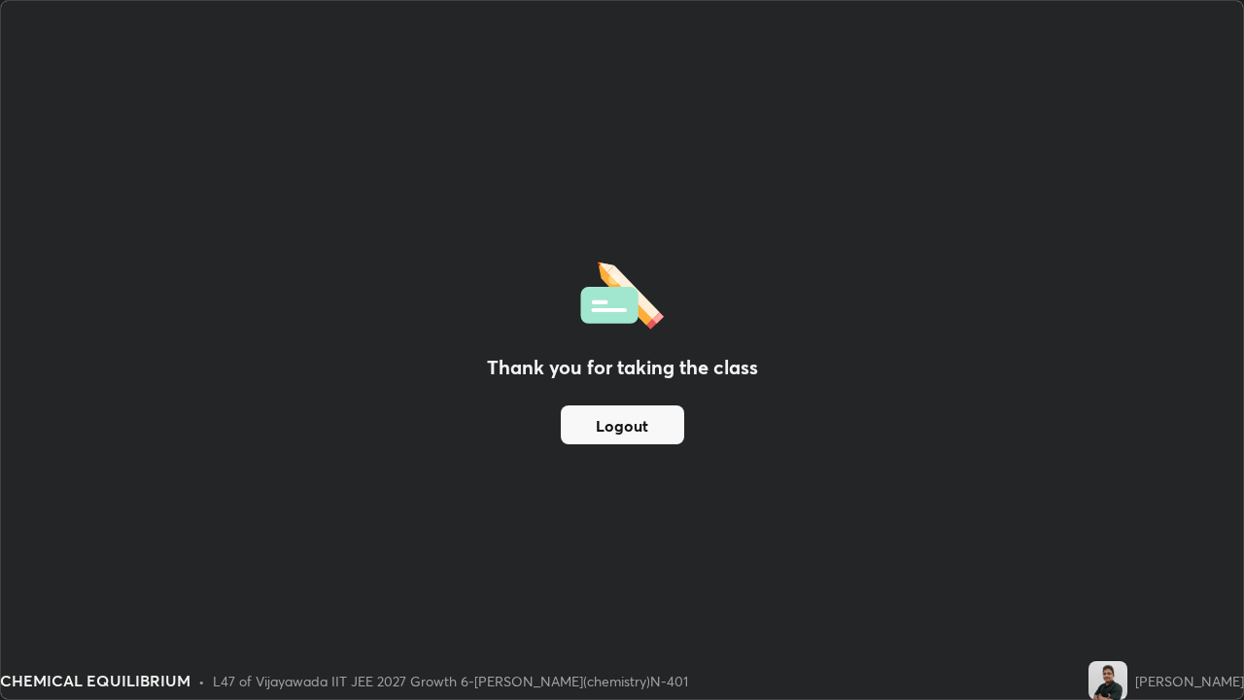
click at [633, 422] on button "Logout" at bounding box center [622, 424] width 123 height 39
